Goal: Information Seeking & Learning: Find specific page/section

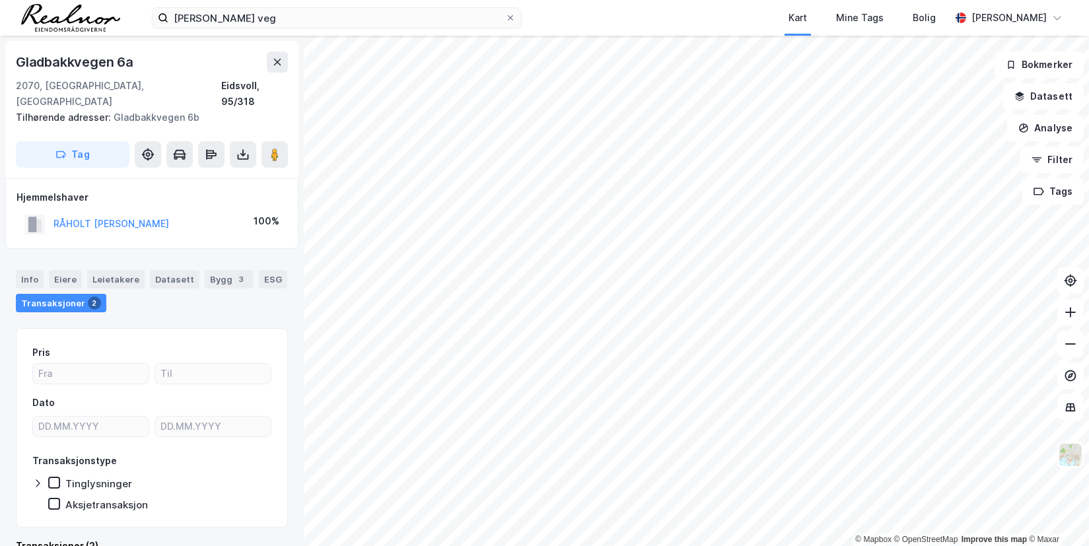
scroll to position [13, 0]
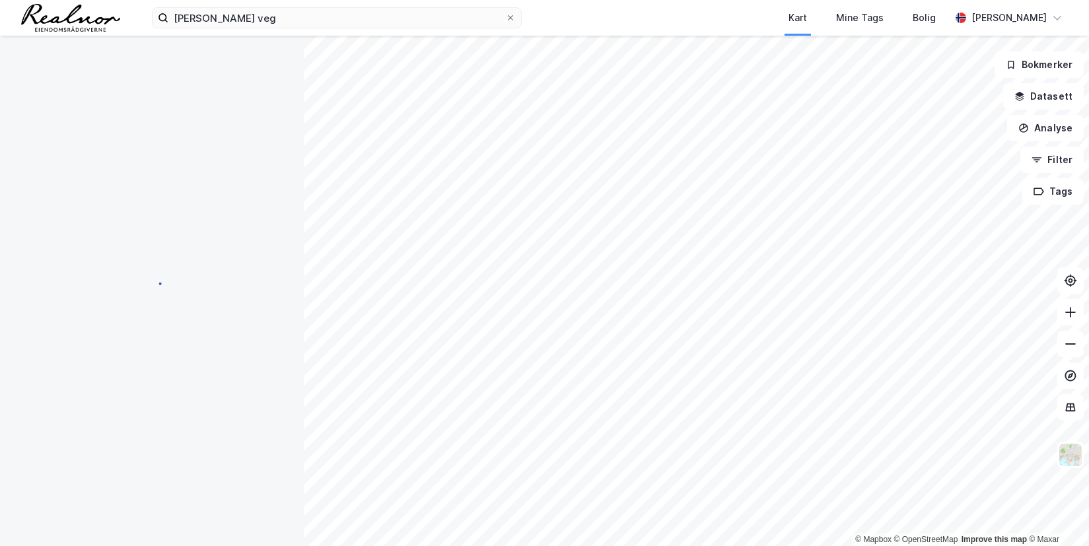
scroll to position [13, 0]
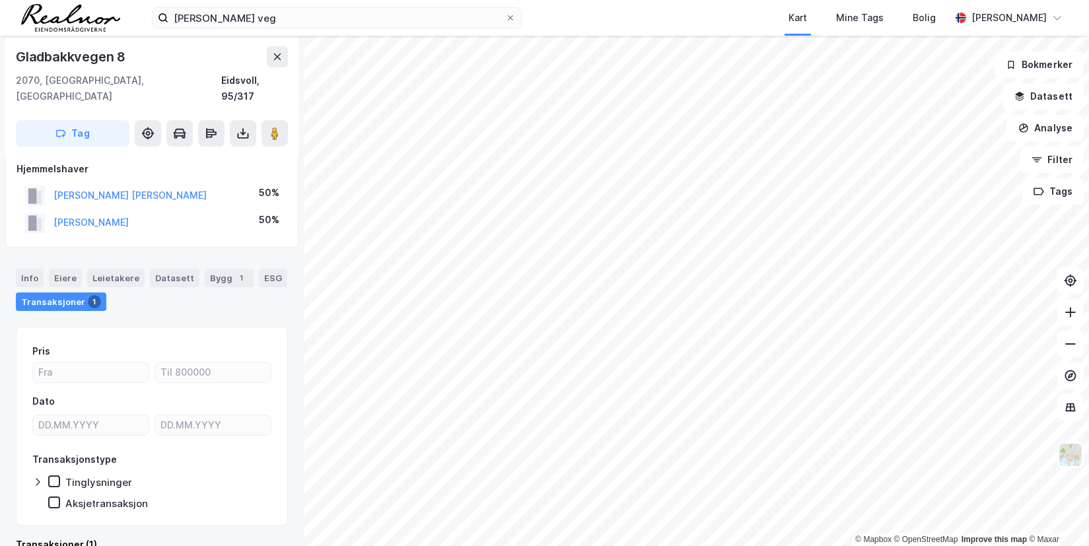
scroll to position [13, 0]
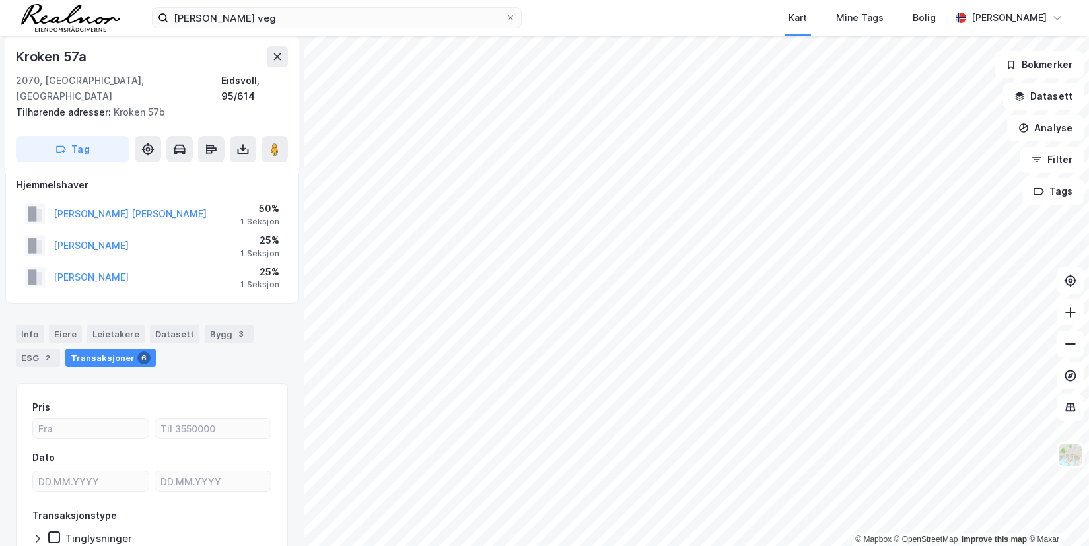
scroll to position [13, 0]
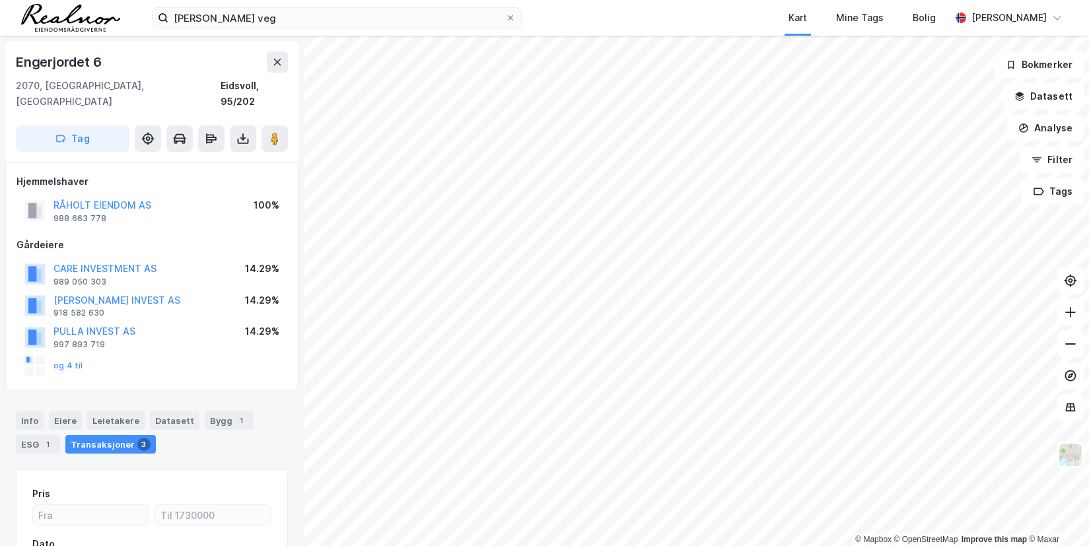
scroll to position [13, 0]
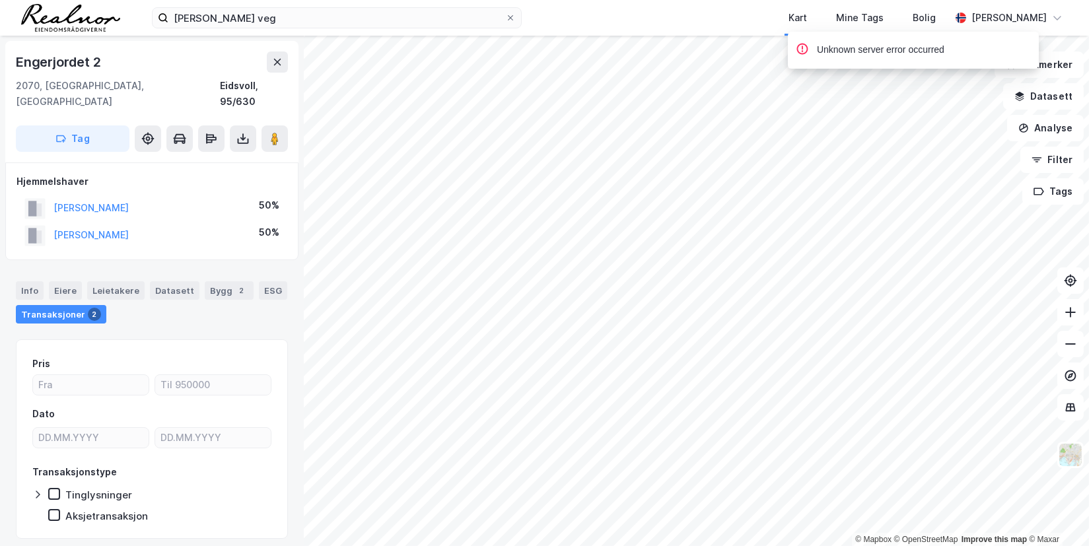
scroll to position [13, 0]
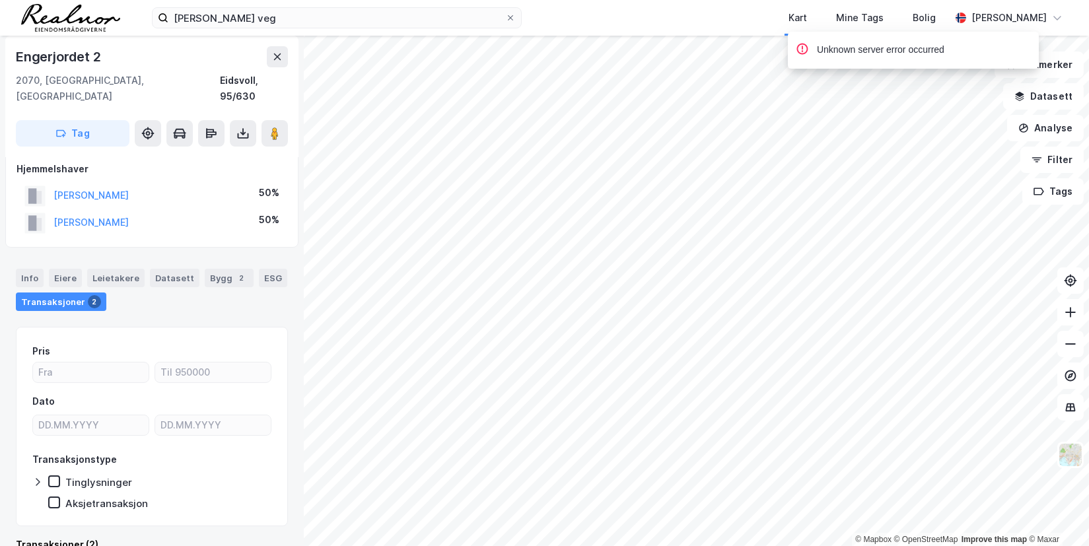
scroll to position [13, 0]
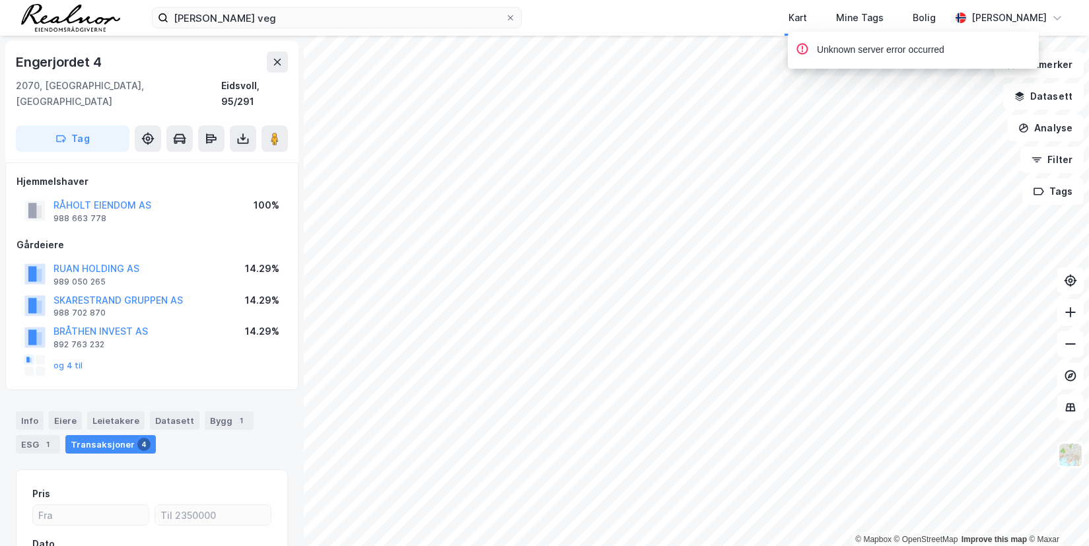
scroll to position [13, 0]
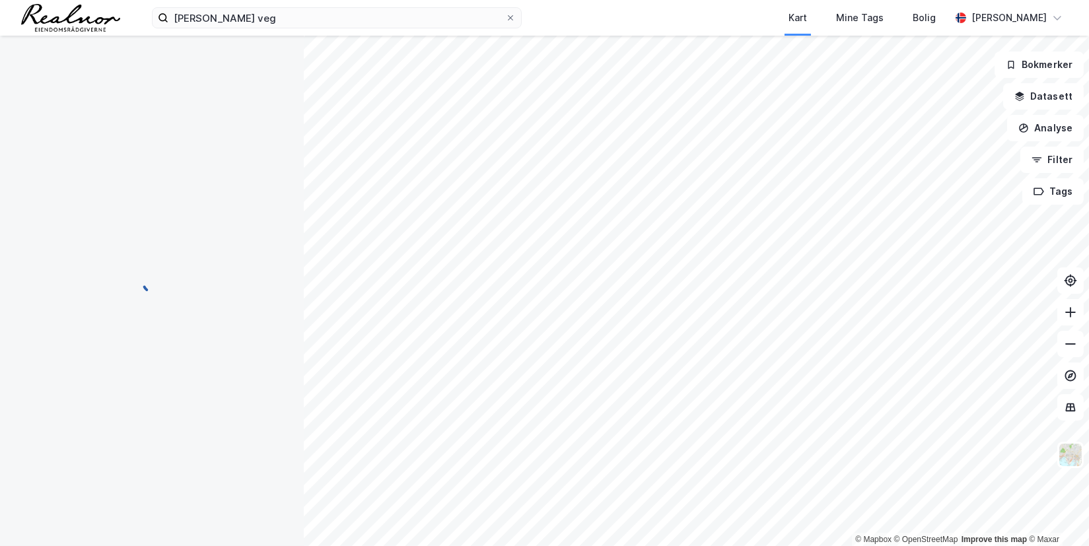
scroll to position [13, 0]
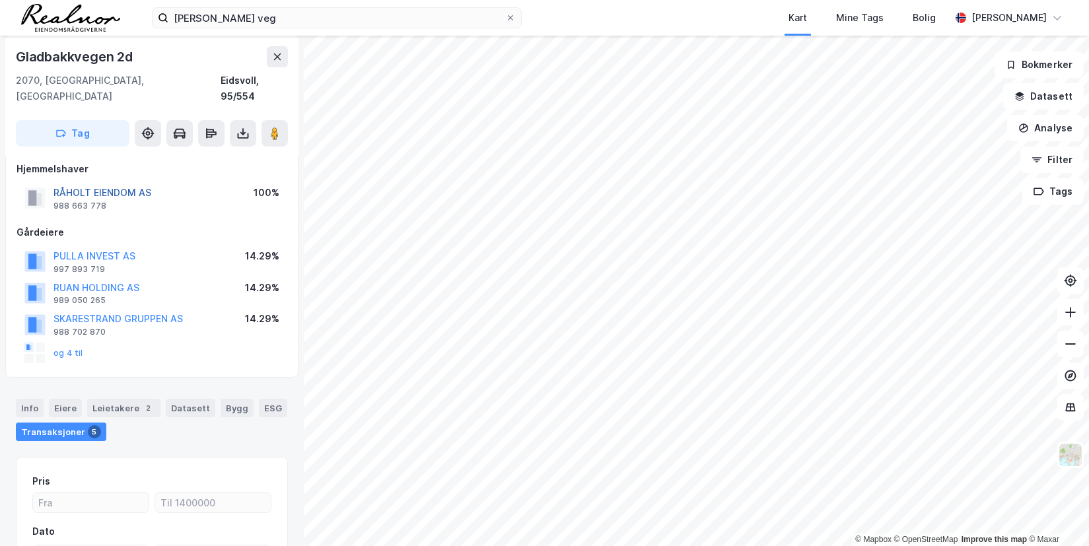
click at [0, 0] on button "RÅHOLT EIENDOM AS" at bounding box center [0, 0] width 0 height 0
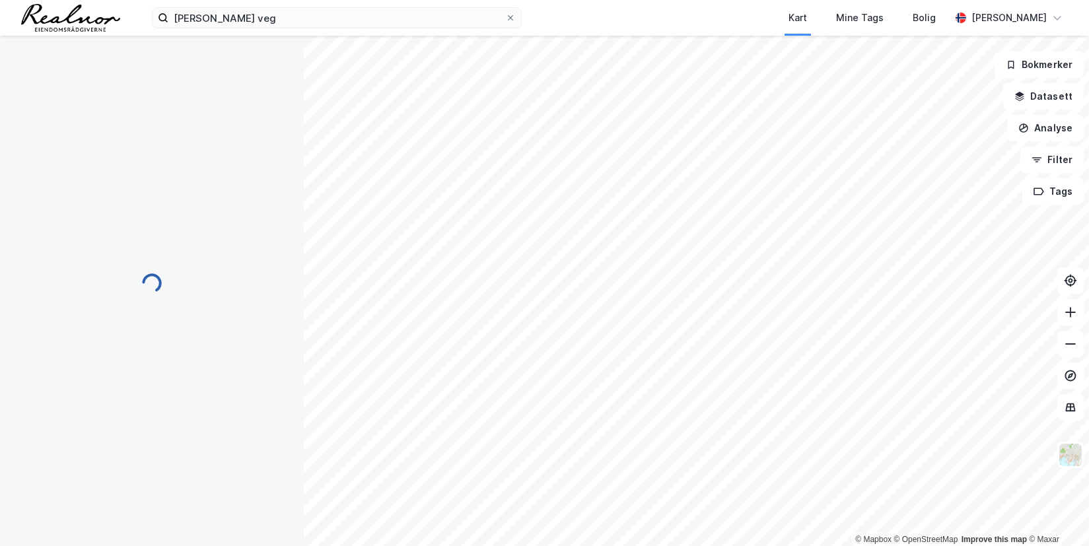
scroll to position [13, 0]
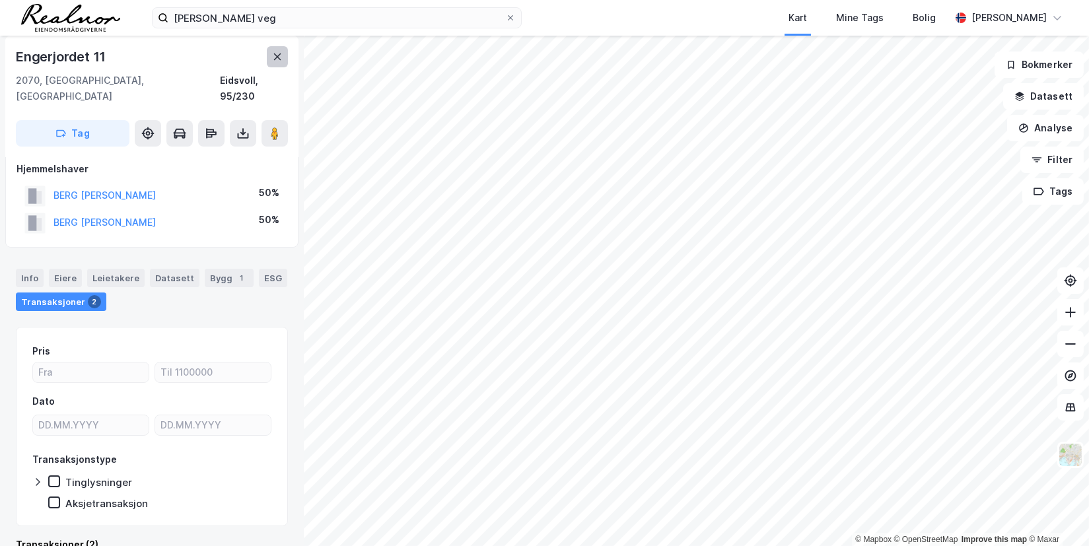
click at [281, 56] on icon at bounding box center [277, 56] width 11 height 11
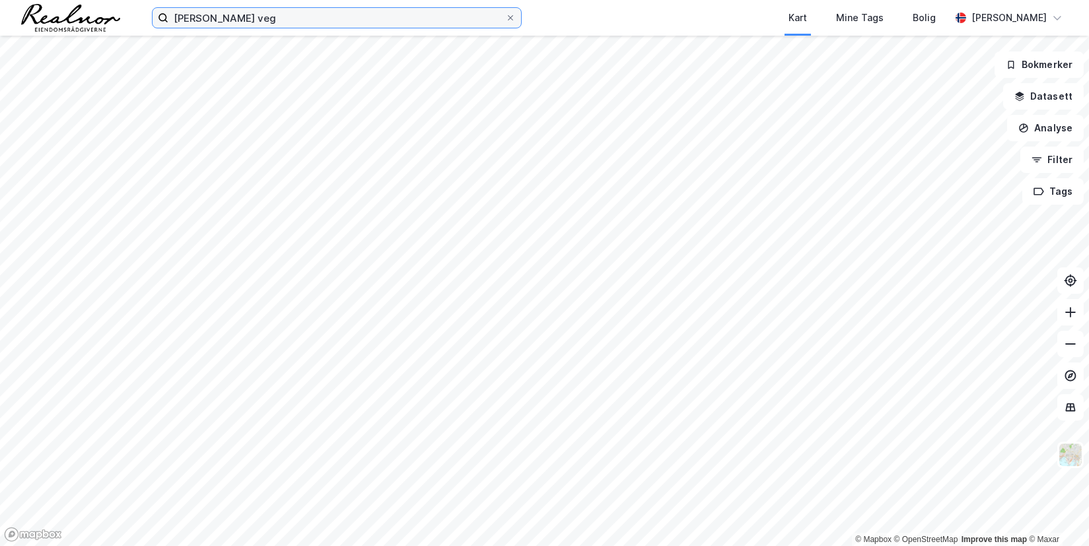
click at [323, 15] on input "[PERSON_NAME] veg" at bounding box center [336, 18] width 337 height 20
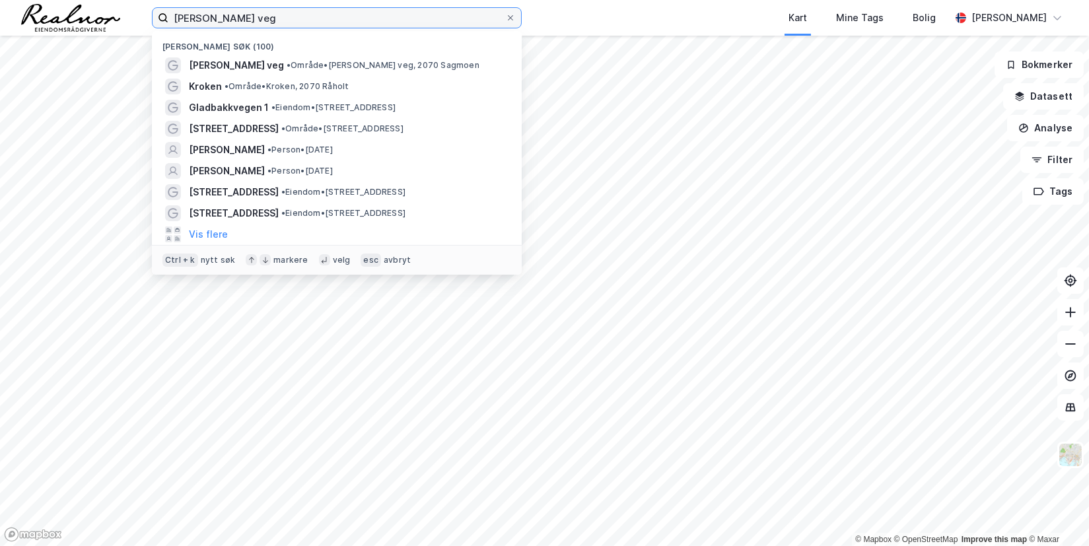
click at [323, 15] on input "[PERSON_NAME] veg" at bounding box center [336, 18] width 337 height 20
paste input "[STREET_ADDRESS]"
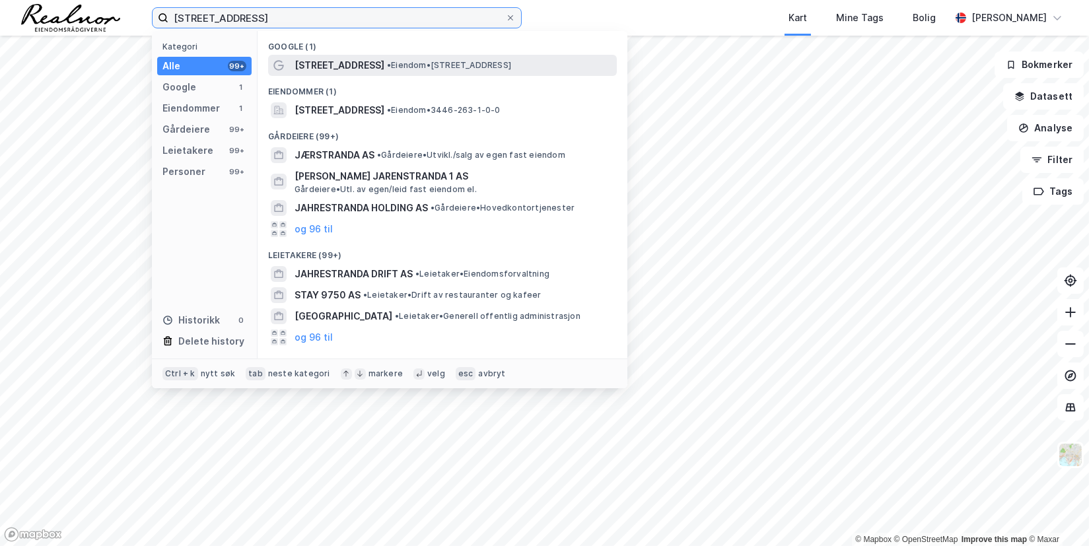
type input "[STREET_ADDRESS]"
click at [345, 57] on span "[STREET_ADDRESS]" at bounding box center [339, 65] width 90 height 16
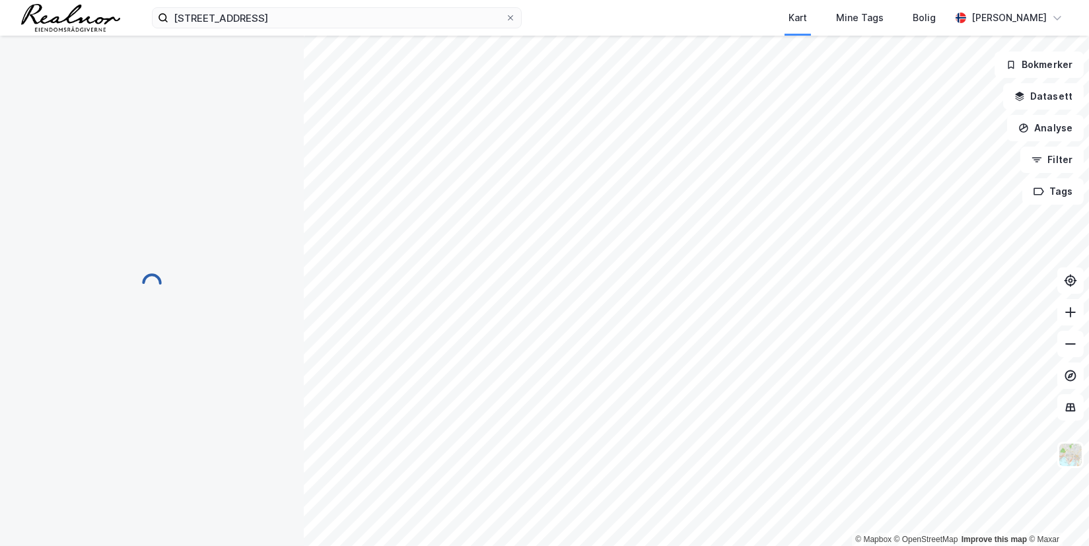
scroll to position [13, 0]
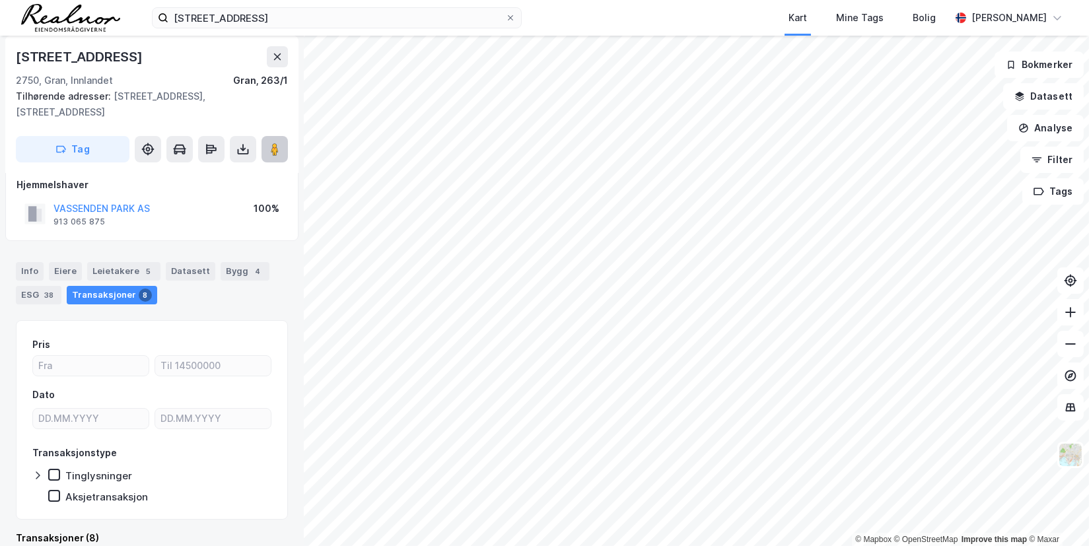
click at [269, 149] on icon at bounding box center [274, 149] width 13 height 13
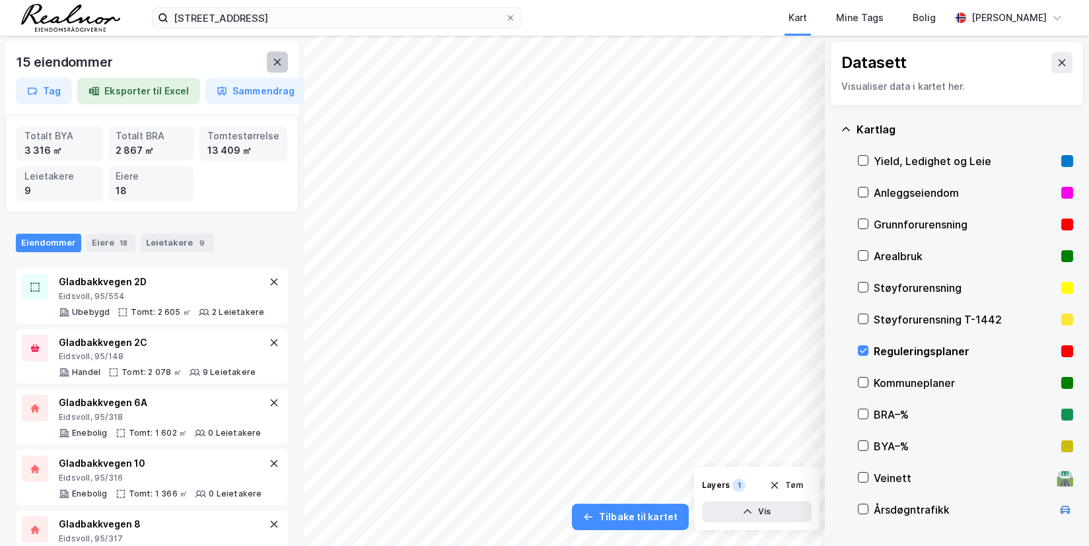
click at [277, 63] on icon at bounding box center [277, 62] width 11 height 11
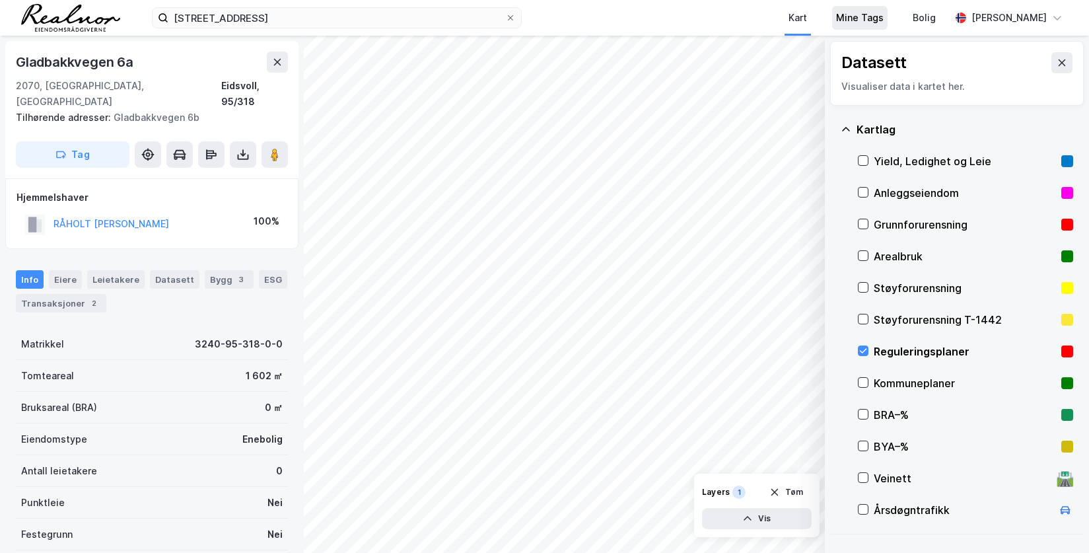
scroll to position [104, 0]
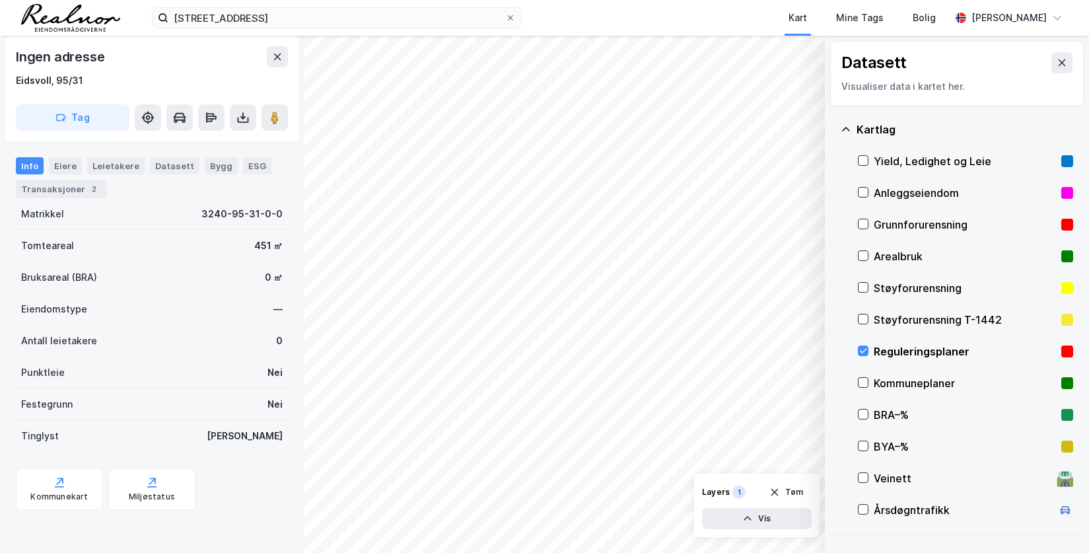
scroll to position [96, 0]
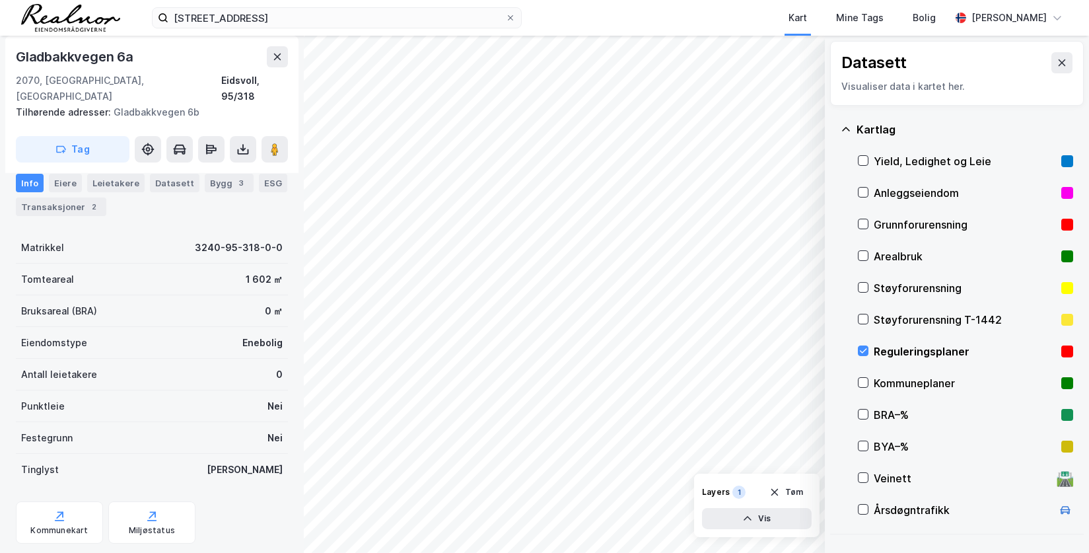
scroll to position [96, 0]
drag, startPoint x: 13, startPoint y: 55, endPoint x: 132, endPoint y: 59, distance: 118.9
click at [132, 59] on div "[STREET_ADDRESS] Tilhørende adresser: [STREET_ADDRESS] Tag" at bounding box center [151, 104] width 293 height 137
copy div "Gladbakkvegen 6a"
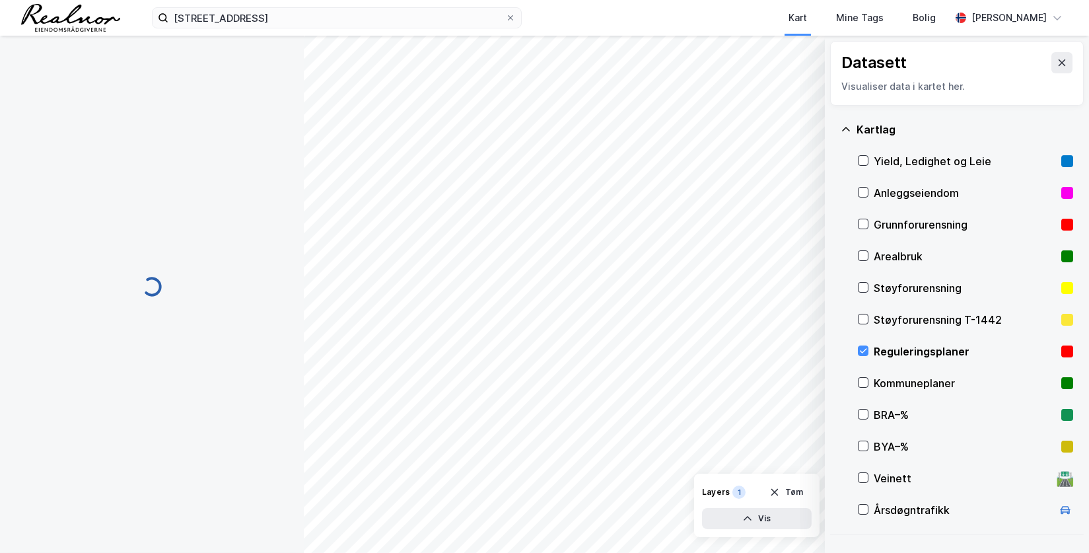
scroll to position [96, 0]
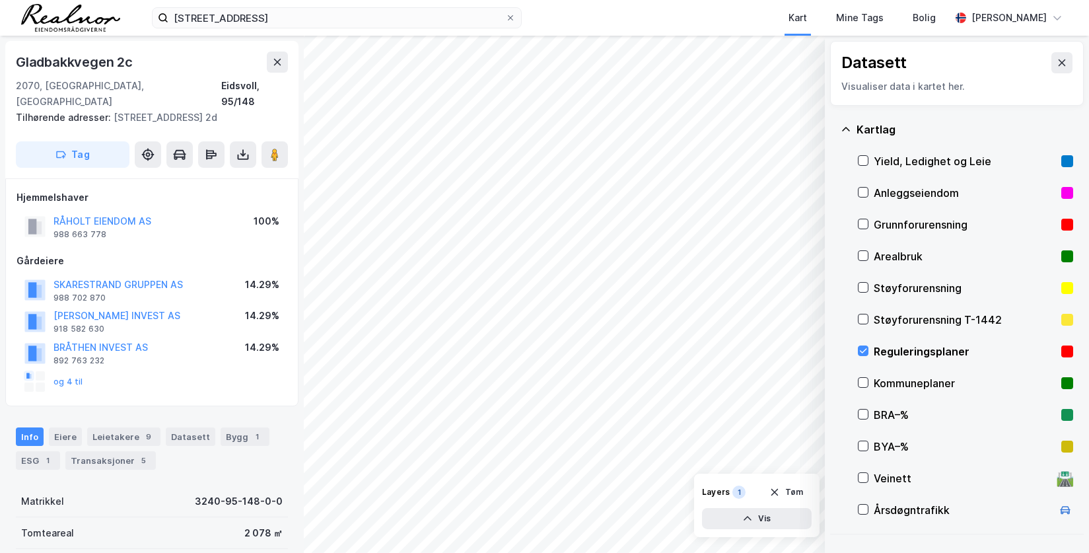
scroll to position [96, 0]
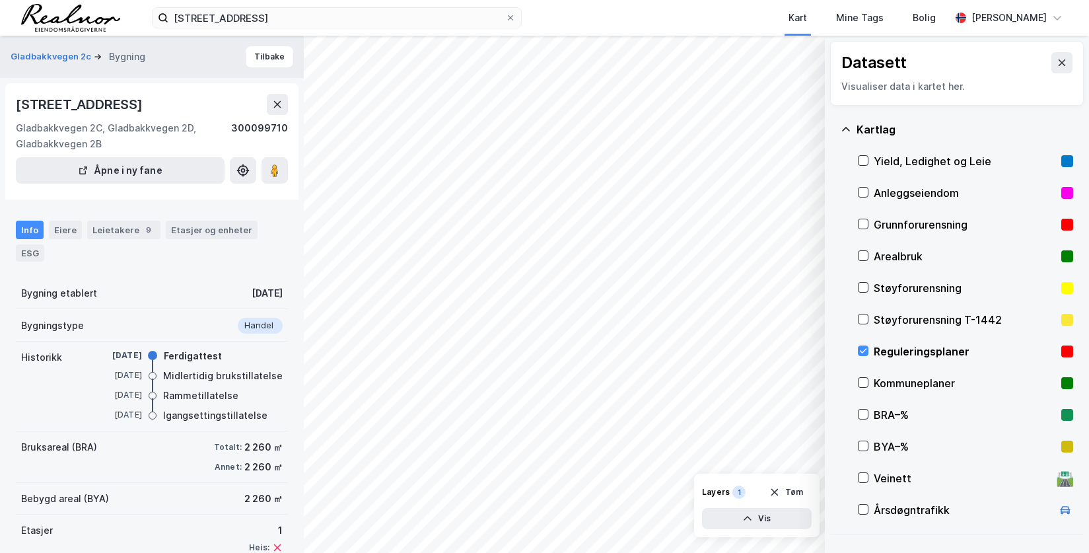
scroll to position [93, 0]
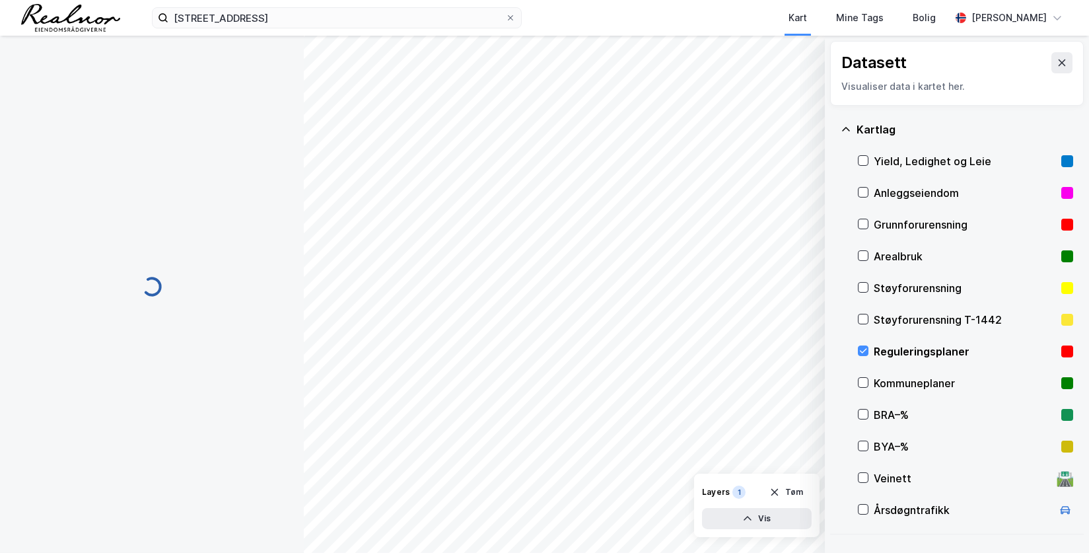
scroll to position [93, 0]
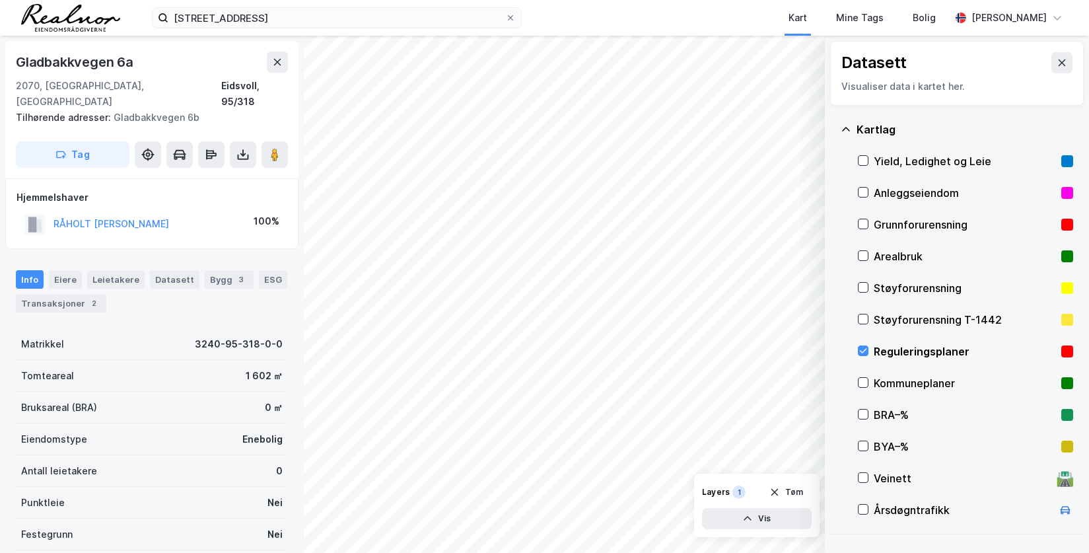
scroll to position [93, 0]
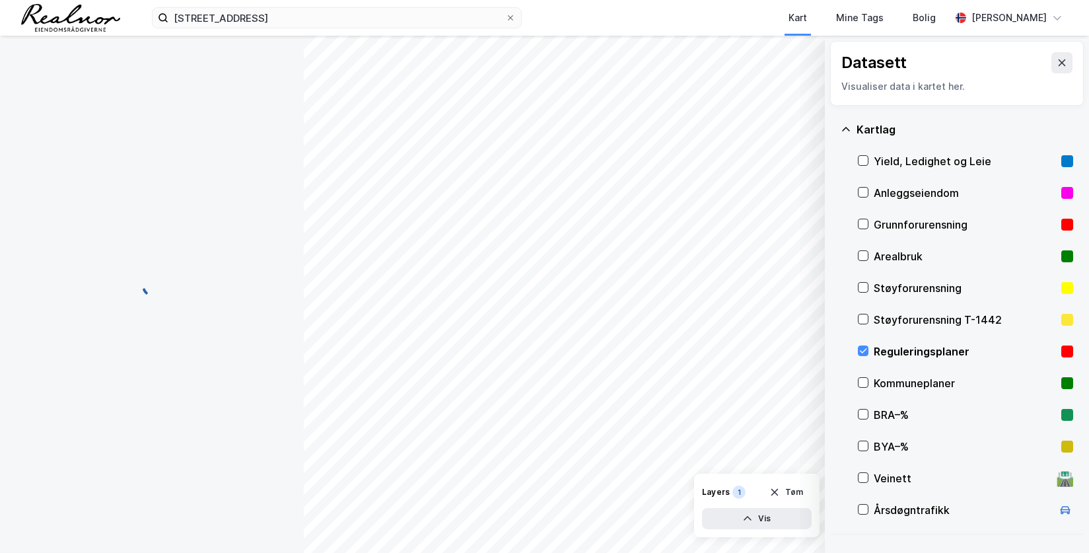
scroll to position [93, 0]
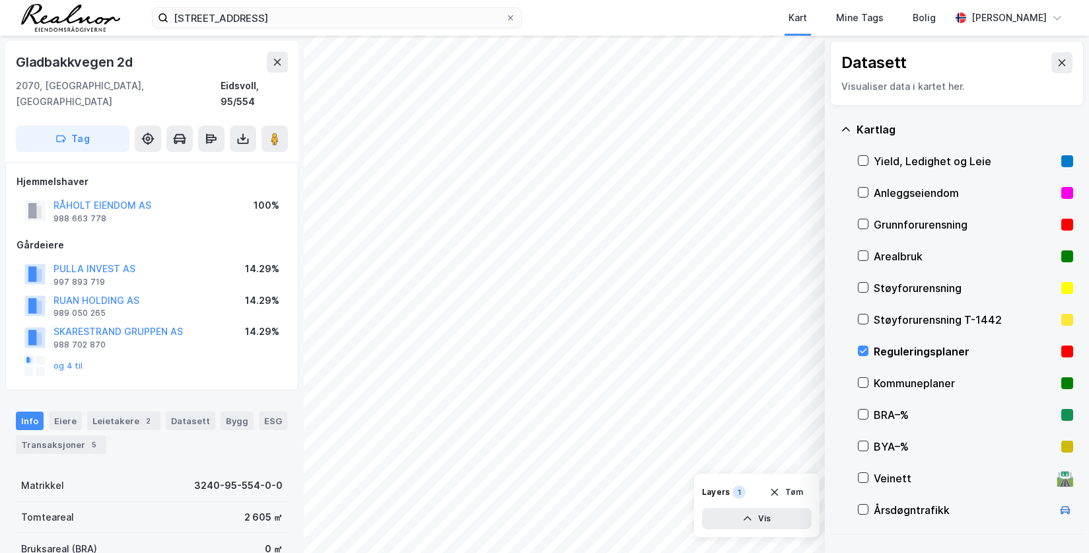
scroll to position [93, 0]
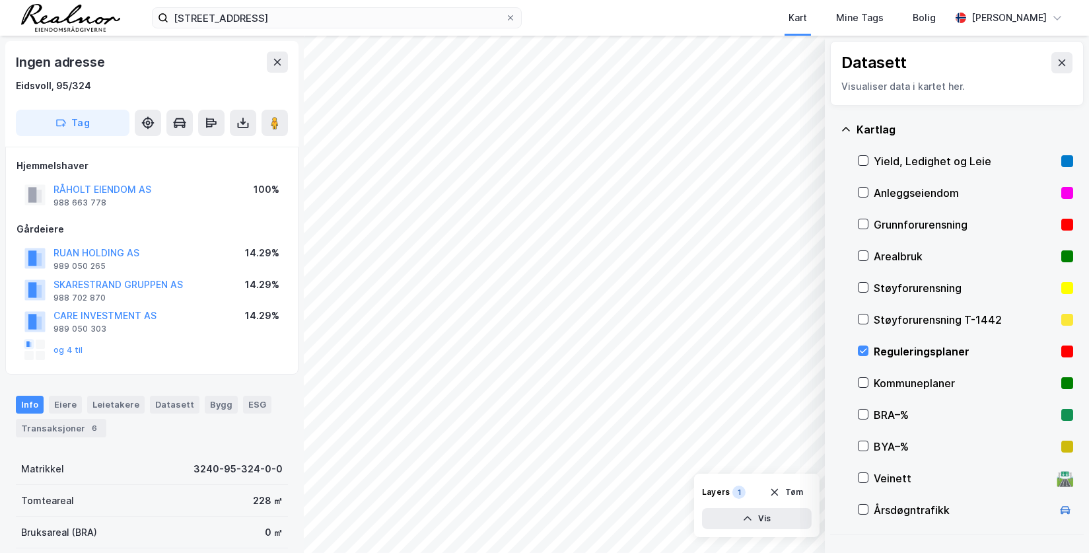
scroll to position [93, 0]
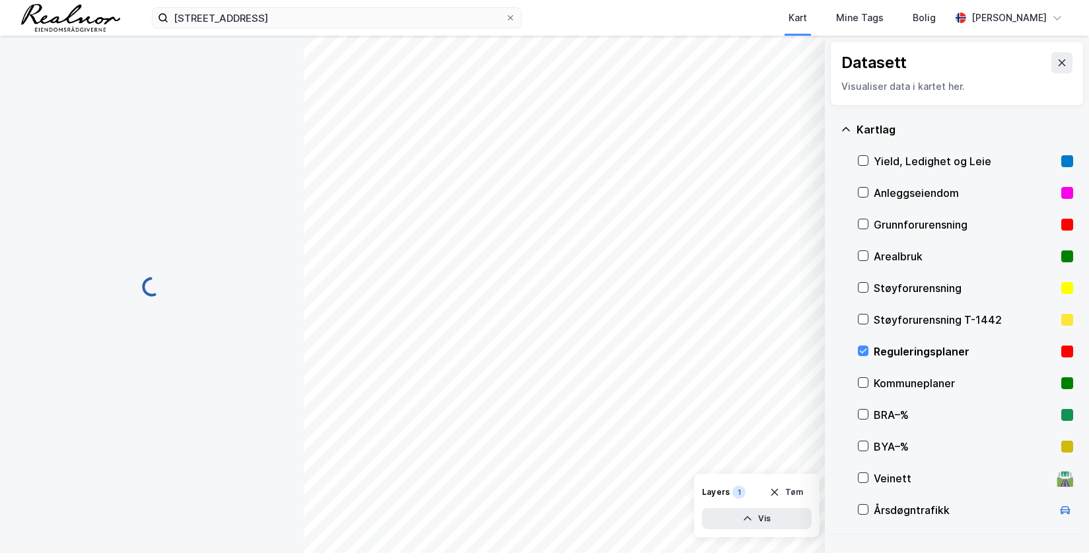
scroll to position [93, 0]
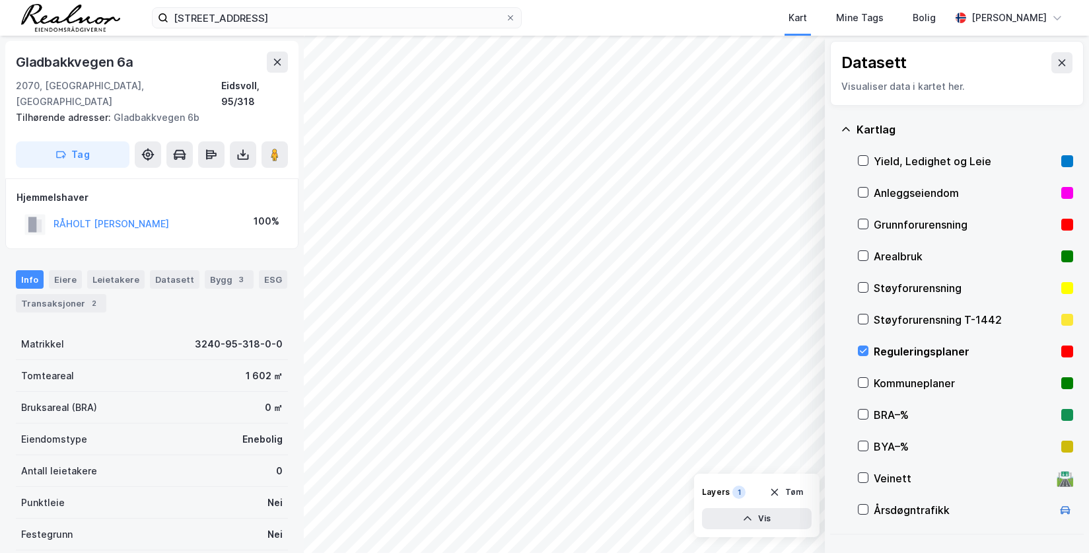
scroll to position [93, 0]
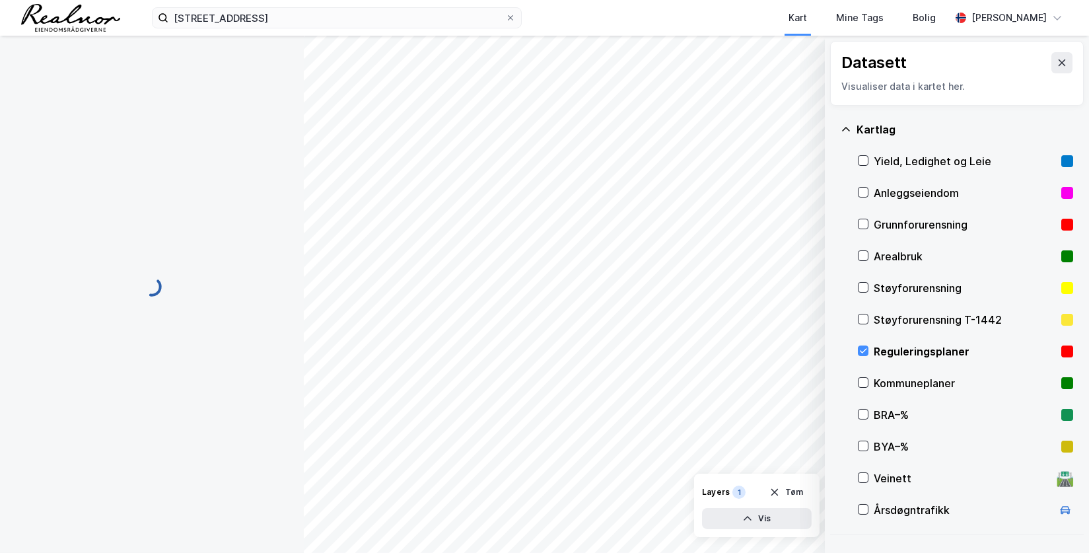
scroll to position [93, 0]
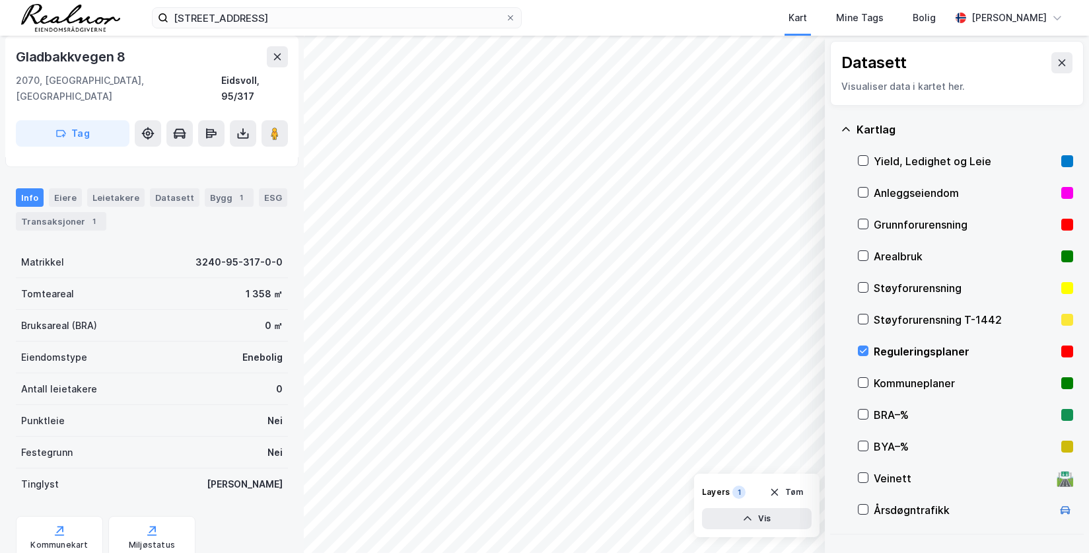
click at [68, 188] on div "Eiere" at bounding box center [65, 197] width 33 height 18
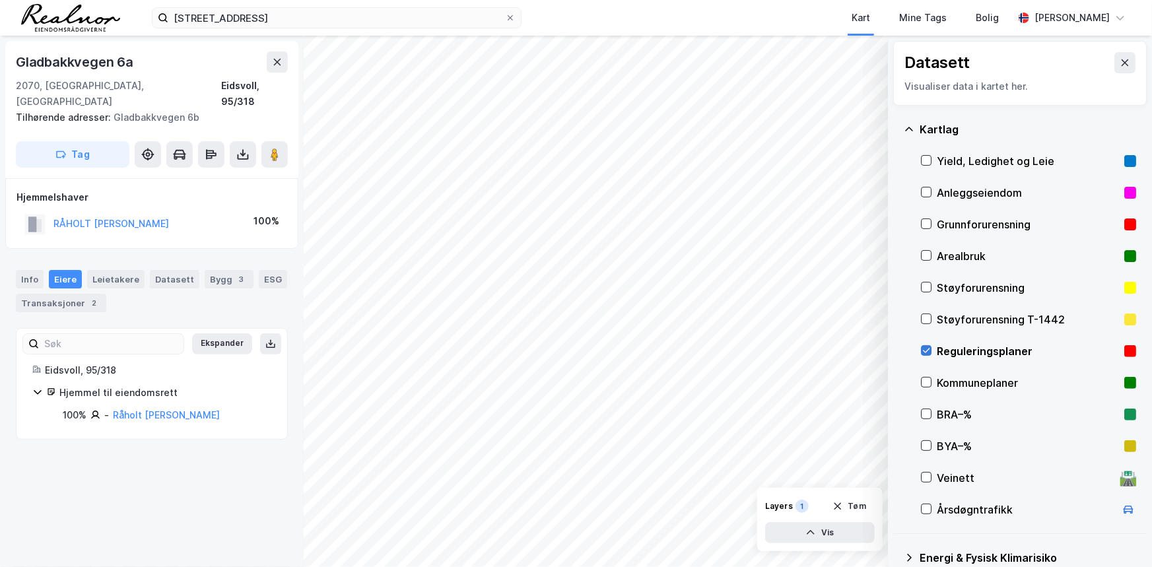
click at [926, 347] on icon at bounding box center [926, 350] width 9 height 9
click at [1088, 69] on button at bounding box center [1124, 62] width 21 height 21
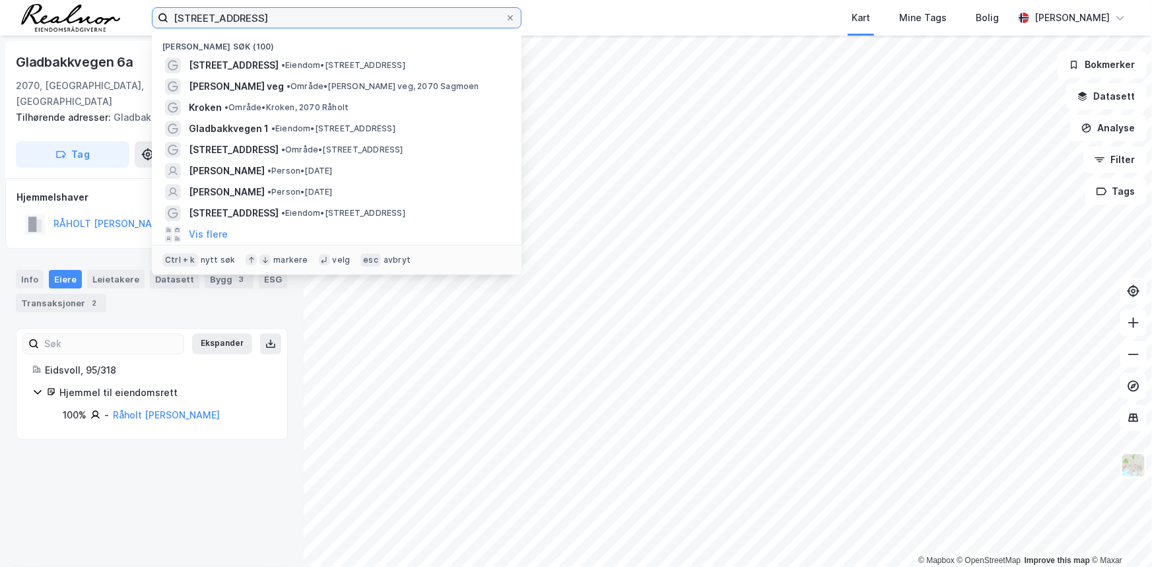
click at [340, 15] on input "[STREET_ADDRESS]" at bounding box center [336, 18] width 337 height 20
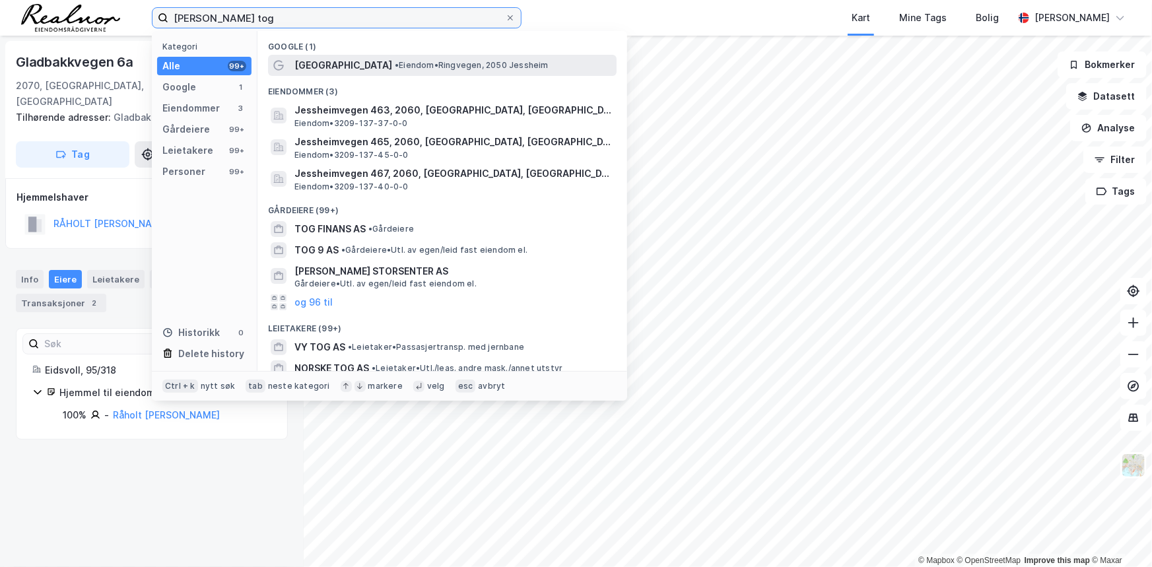
type input "[PERSON_NAME] tog"
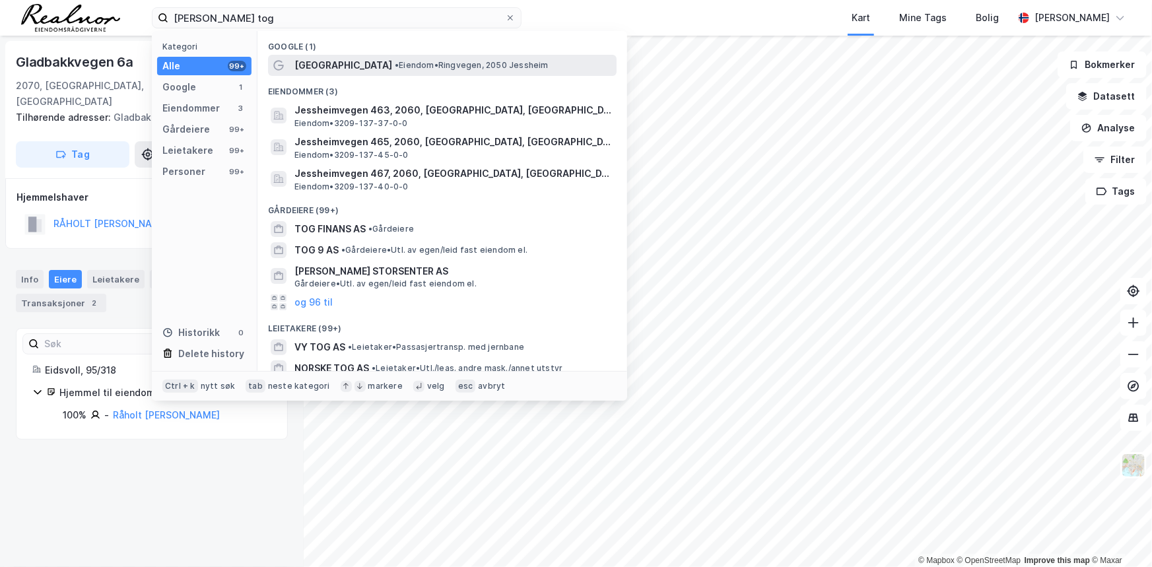
click at [359, 61] on span "[GEOGRAPHIC_DATA]" at bounding box center [343, 65] width 98 height 16
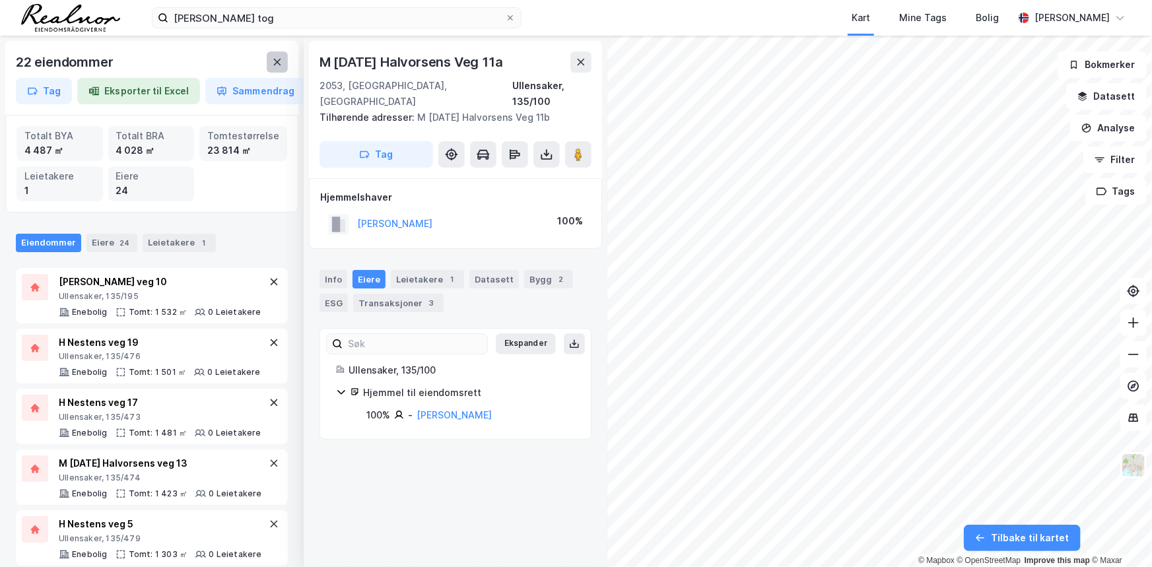
click at [276, 60] on icon at bounding box center [277, 62] width 7 height 7
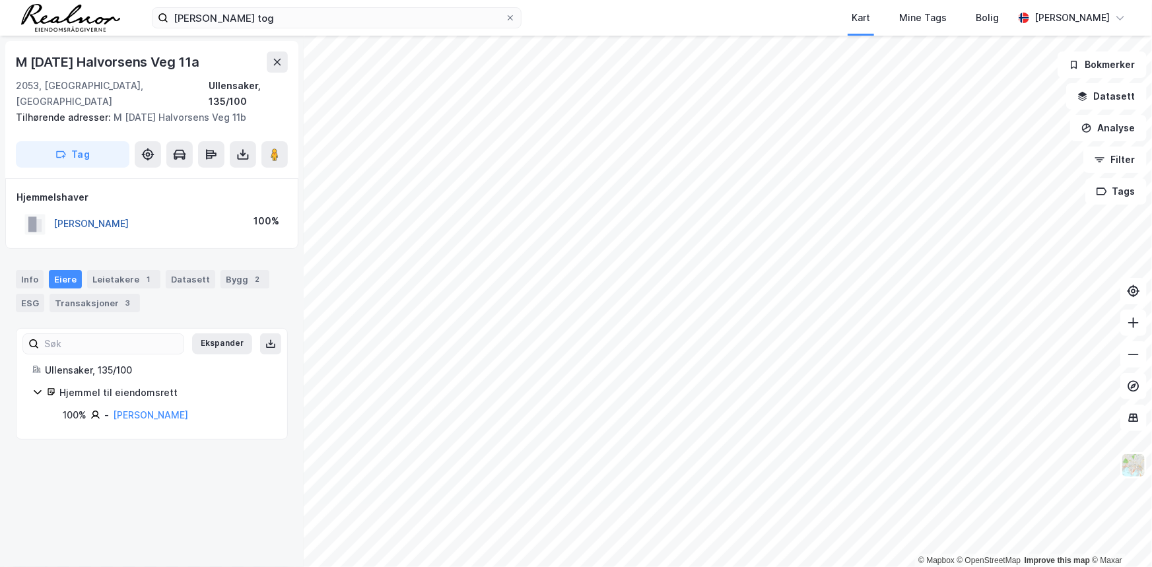
click at [0, 0] on button "[PERSON_NAME]" at bounding box center [0, 0] width 0 height 0
